Goal: Task Accomplishment & Management: Manage account settings

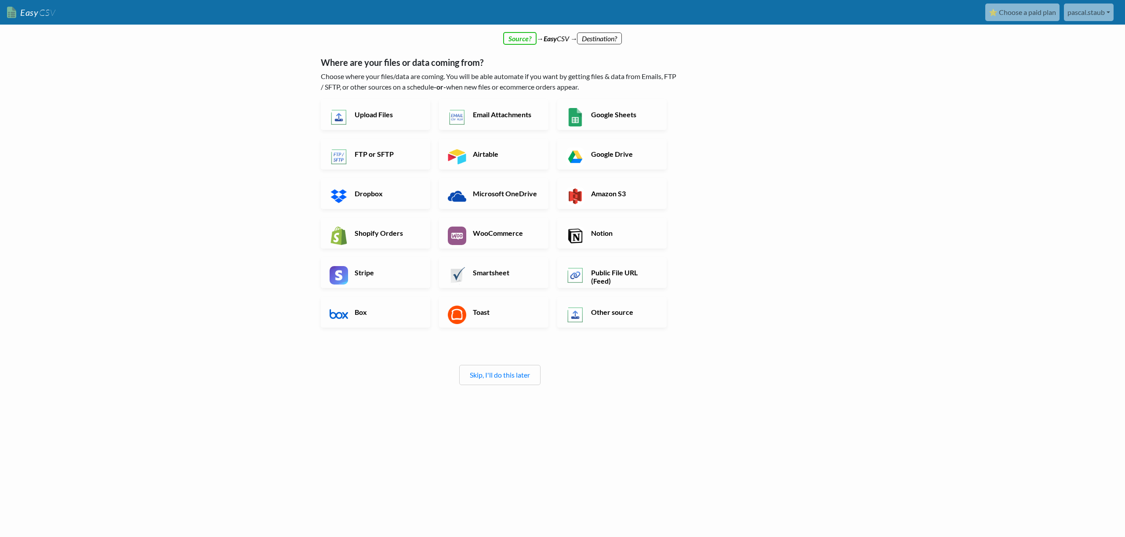
click at [1084, 12] on link "pascal.staub" at bounding box center [1089, 13] width 50 height 18
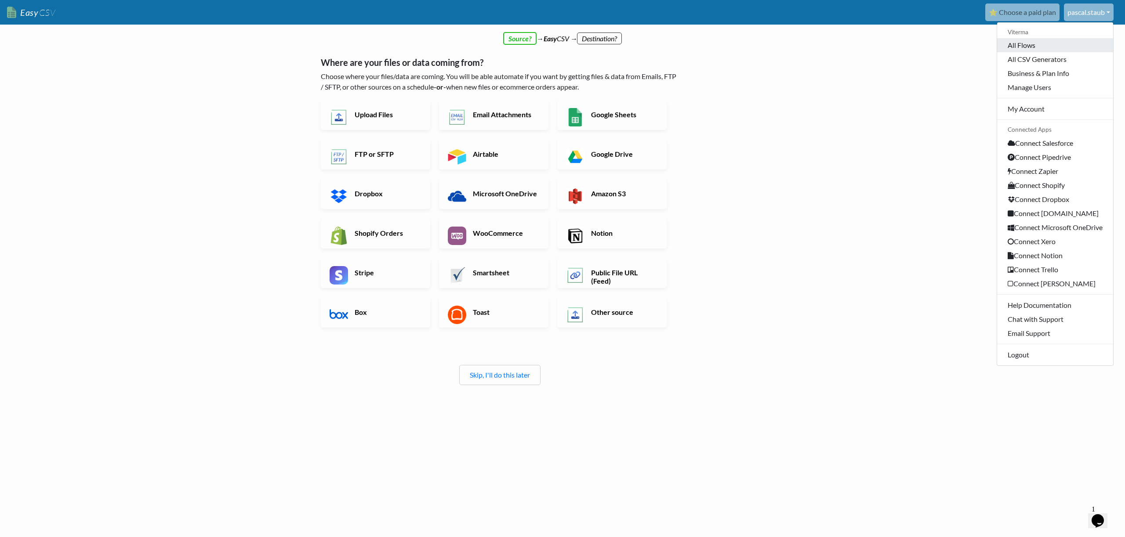
click at [1036, 47] on link "All Flows" at bounding box center [1055, 45] width 116 height 14
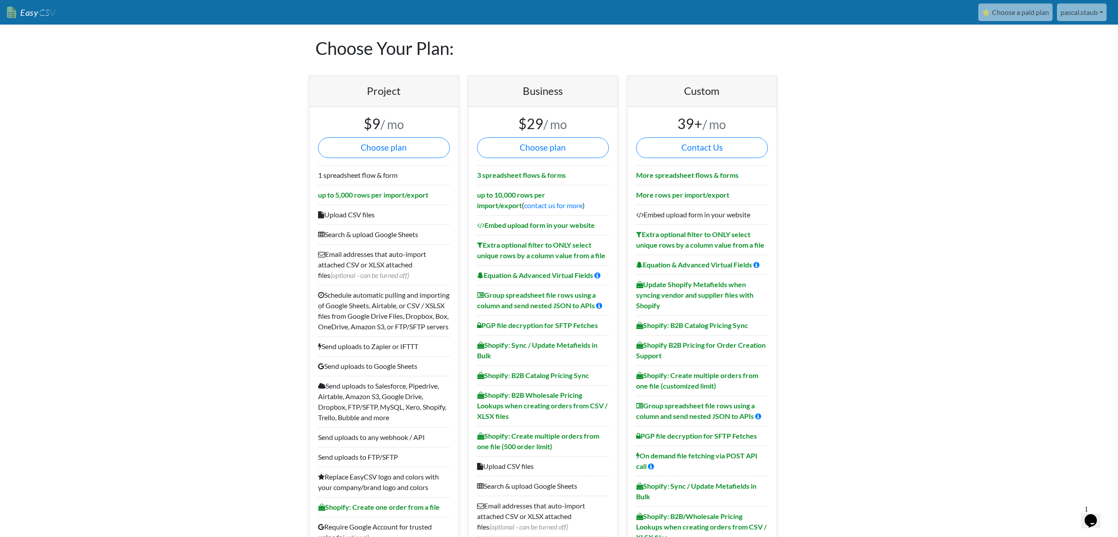
click at [1101, 14] on link "pascal.staub" at bounding box center [1082, 13] width 50 height 18
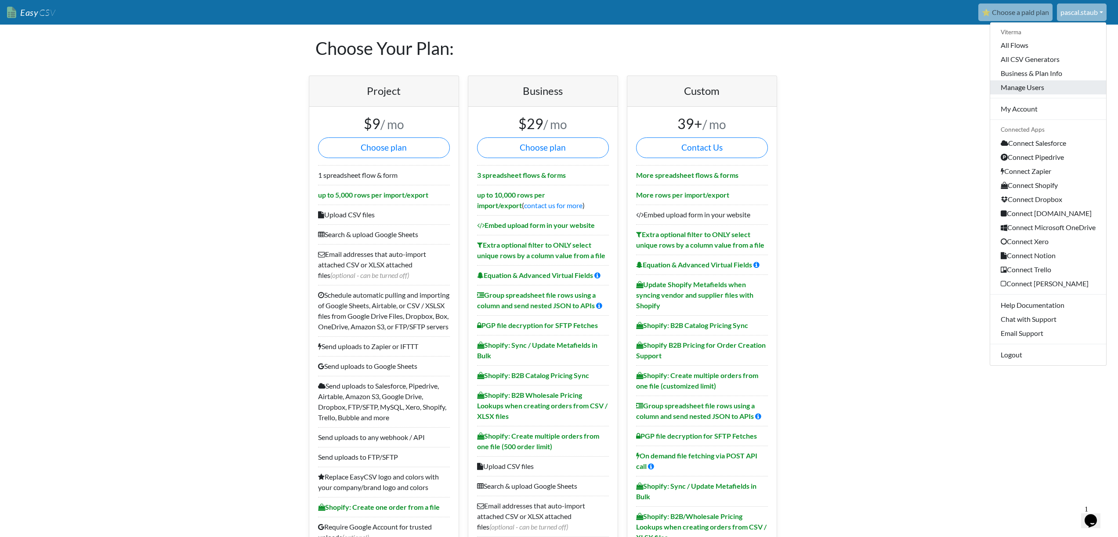
click at [1023, 89] on link "Manage Users" at bounding box center [1048, 87] width 116 height 14
